Goal: Transaction & Acquisition: Purchase product/service

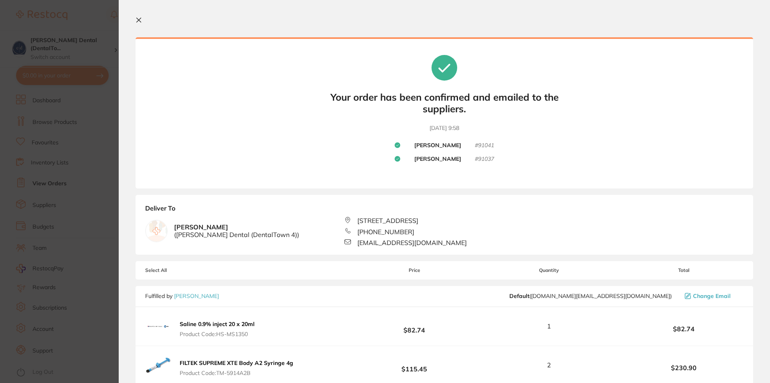
click at [136, 20] on icon at bounding box center [139, 20] width 6 height 6
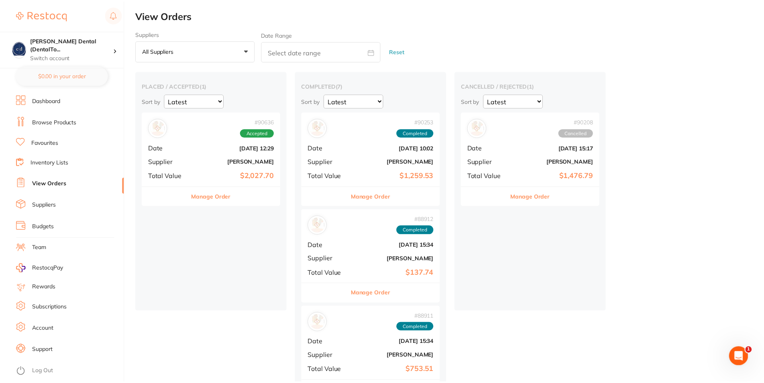
scroll to position [17, 0]
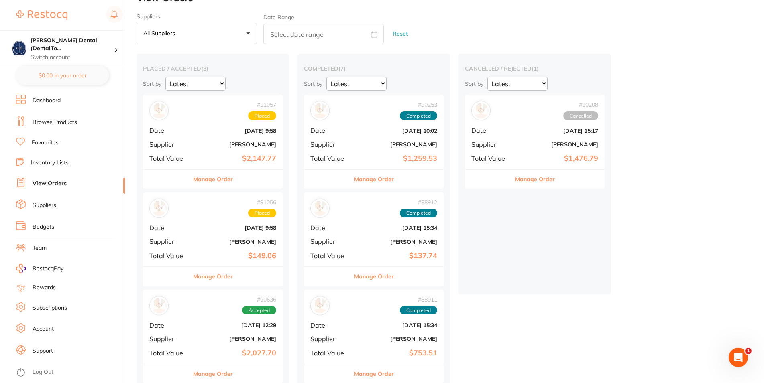
click at [165, 77] on select "Latest Notification" at bounding box center [195, 84] width 60 height 14
click at [301, 36] on input "text" at bounding box center [323, 34] width 120 height 20
select select "7"
select select "2025"
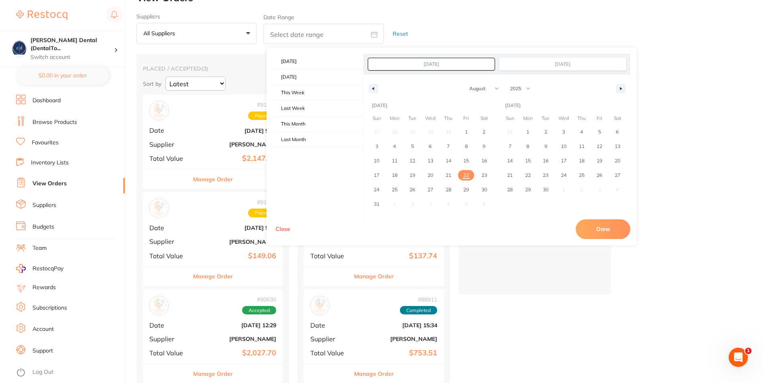
click at [49, 120] on link "Browse Products" at bounding box center [55, 122] width 45 height 8
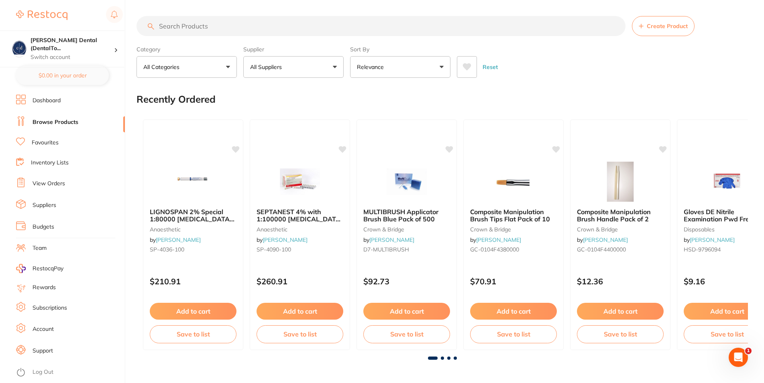
click at [323, 67] on button "All Suppliers" at bounding box center [293, 67] width 100 height 22
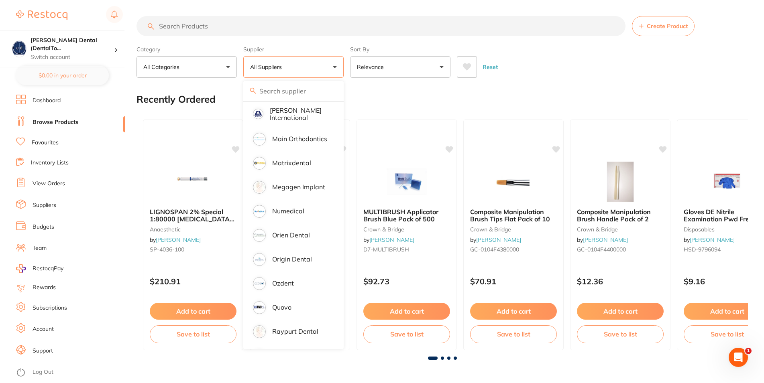
scroll to position [728, 0]
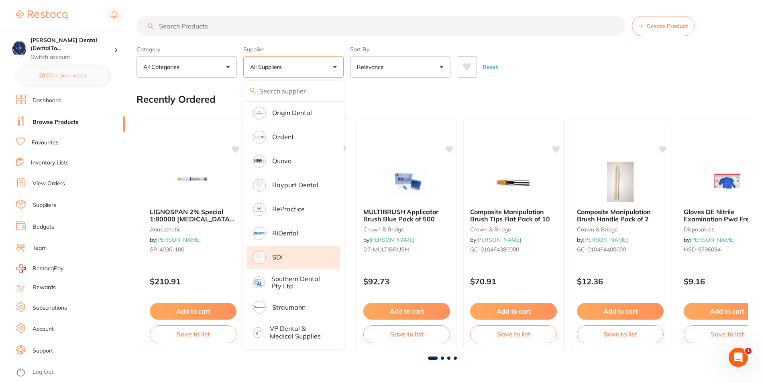
click at [272, 250] on li "SDI" at bounding box center [293, 257] width 94 height 22
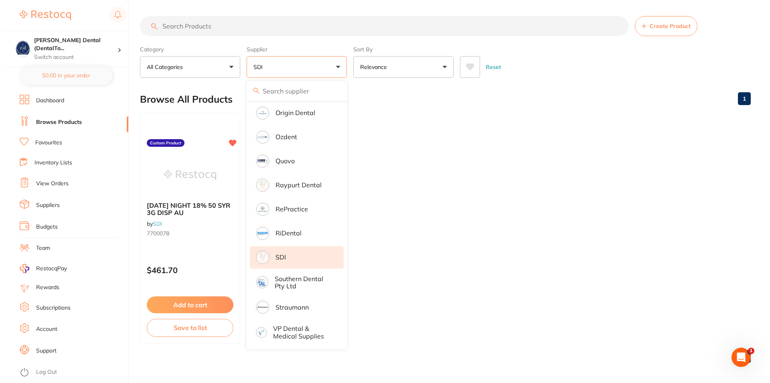
scroll to position [0, 0]
click at [416, 116] on ul "[DATE] NIGHT 18% 50 SYR 3G DISP AU by SDI 7700078 Custom Product $461.70 Add to…" at bounding box center [441, 228] width 611 height 231
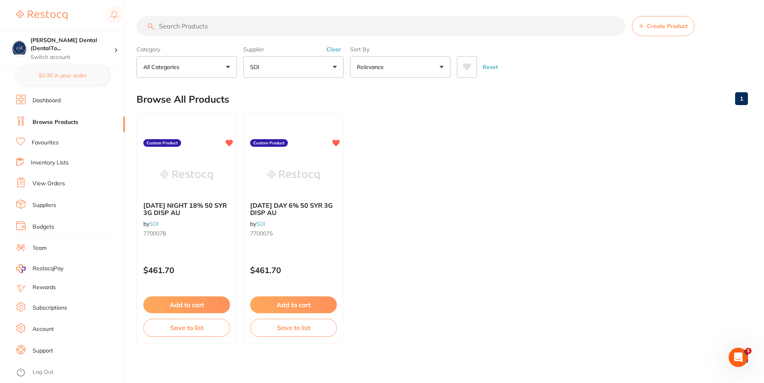
click at [228, 66] on button "All Categories" at bounding box center [186, 67] width 100 height 22
click at [216, 27] on input "search" at bounding box center [380, 26] width 489 height 20
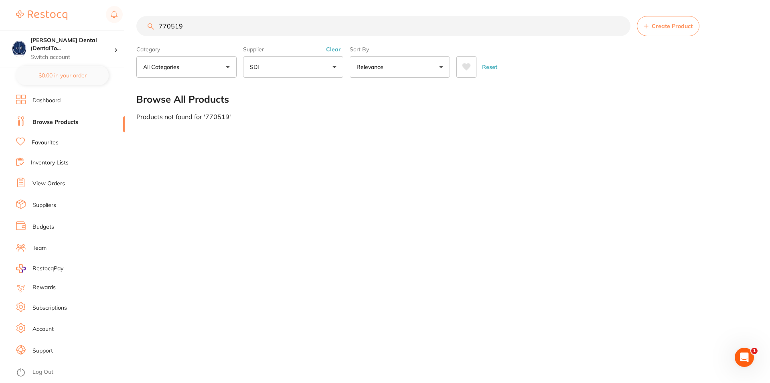
click at [168, 25] on input "770519" at bounding box center [383, 26] width 494 height 20
type input "7700519"
click at [214, 222] on div "7700519 Create Product Category All Categories All Categories No categories fou…" at bounding box center [453, 191] width 634 height 383
